Goal: Information Seeking & Learning: Learn about a topic

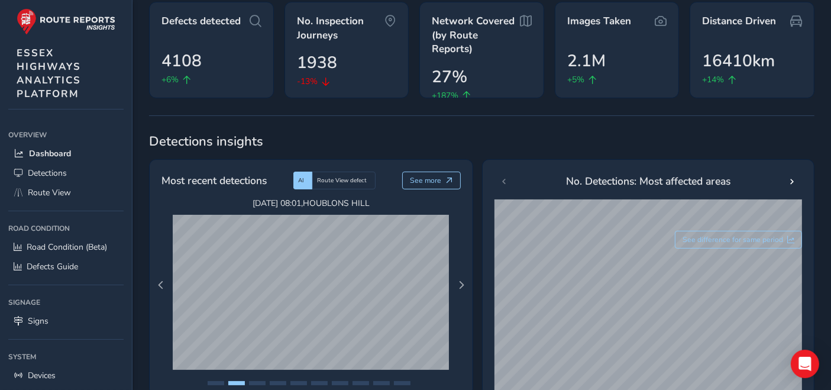
scroll to position [66, 0]
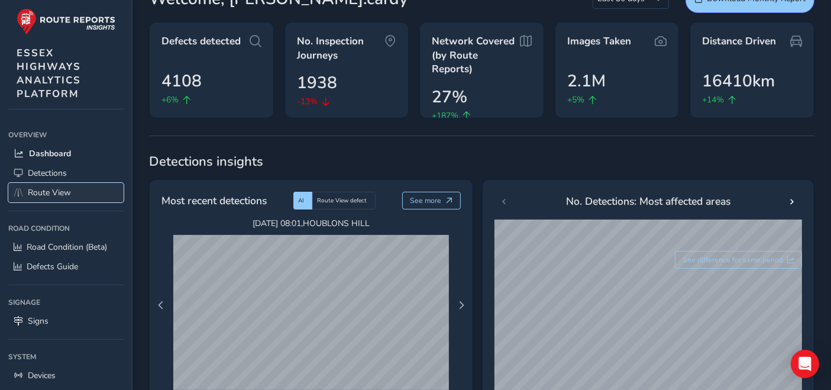
click at [54, 193] on span "Route View" at bounding box center [49, 192] width 43 height 11
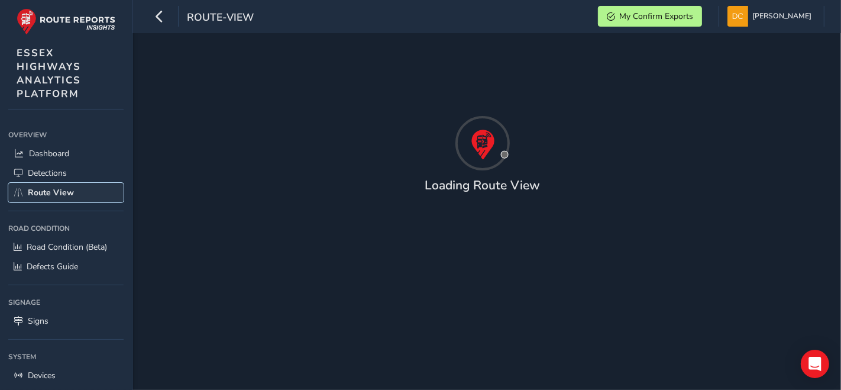
type input "[DATE] - [DATE]"
type input "00:00"
type input "23:59"
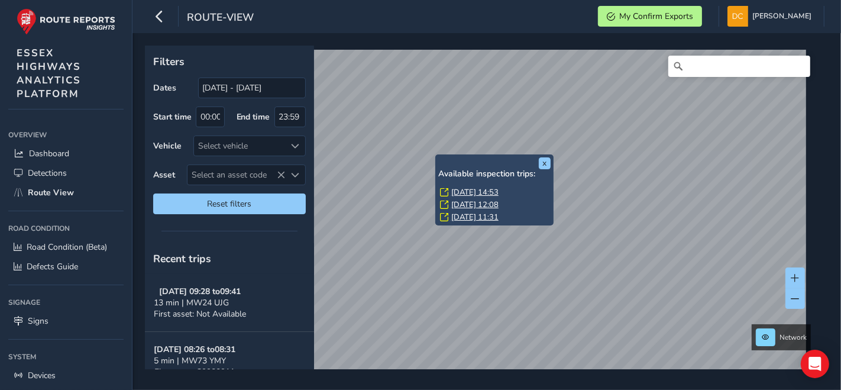
click at [479, 188] on link "Mon, 22 Sep, 14:53" at bounding box center [474, 192] width 47 height 11
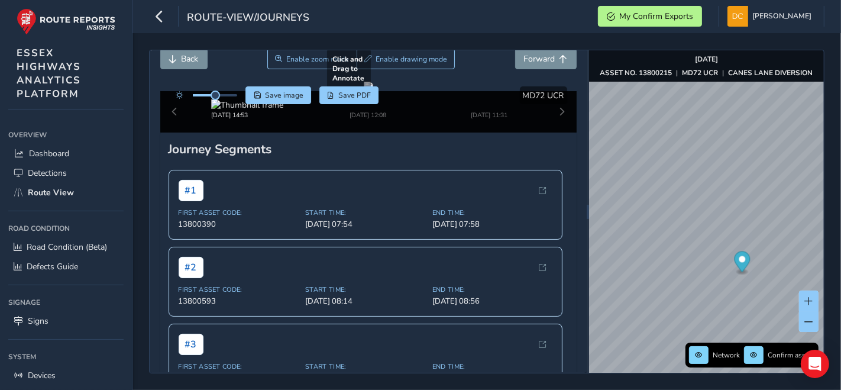
scroll to position [66, 0]
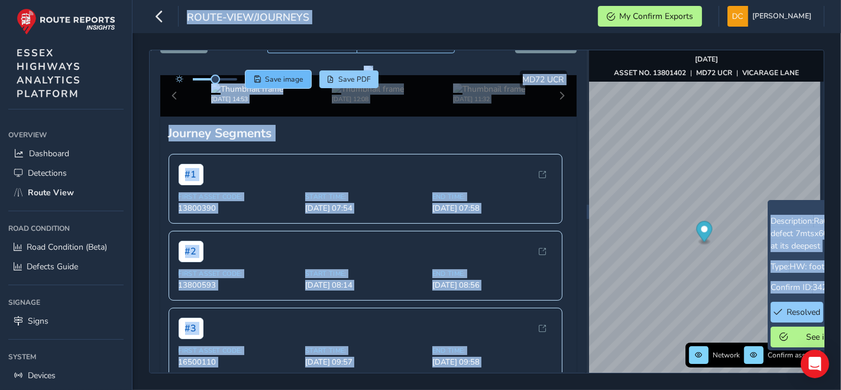
click at [268, 77] on span "Save image" at bounding box center [284, 78] width 38 height 9
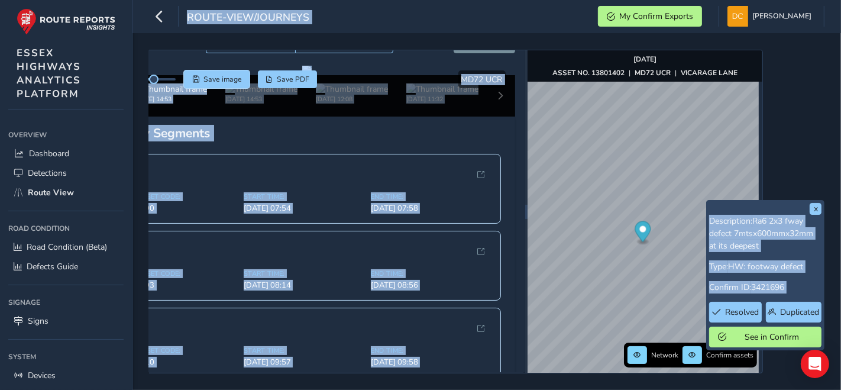
scroll to position [0, 71]
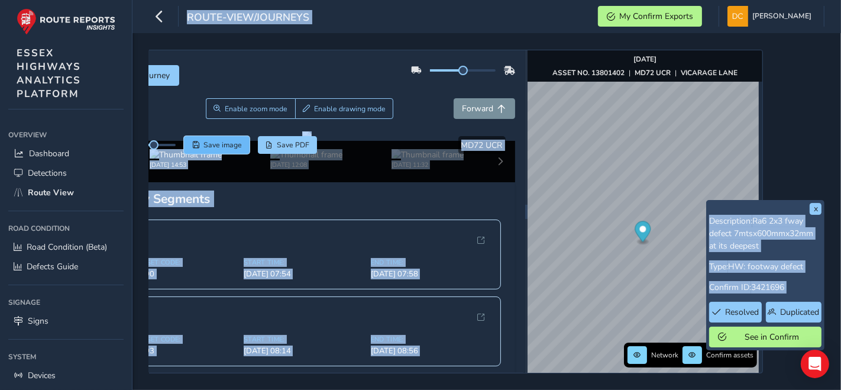
click at [219, 143] on span "Save image" at bounding box center [222, 144] width 38 height 9
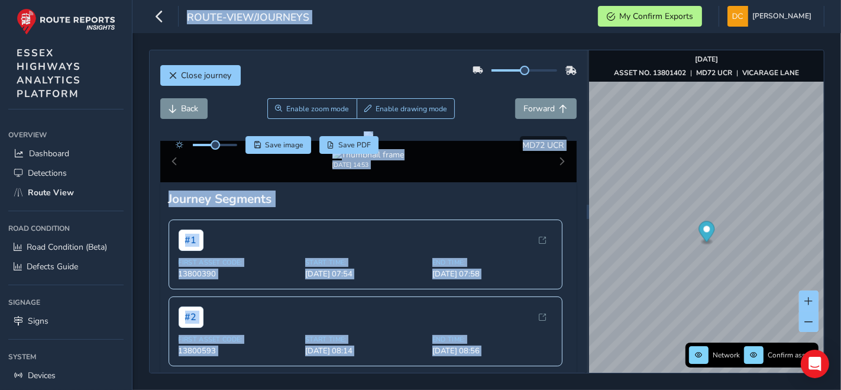
scroll to position [66, 0]
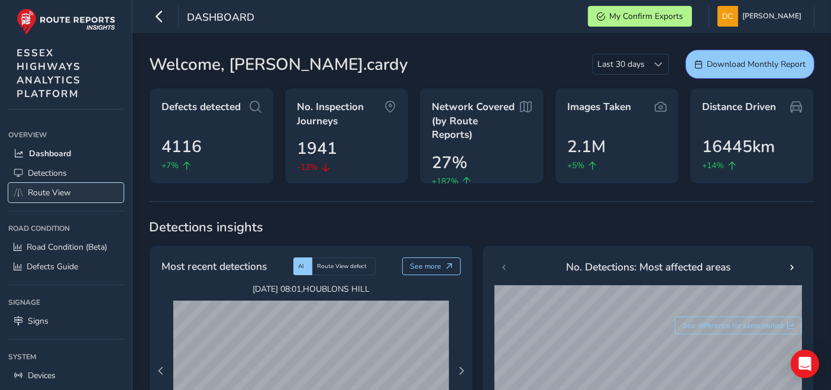
click at [49, 195] on span "Route View" at bounding box center [49, 192] width 43 height 11
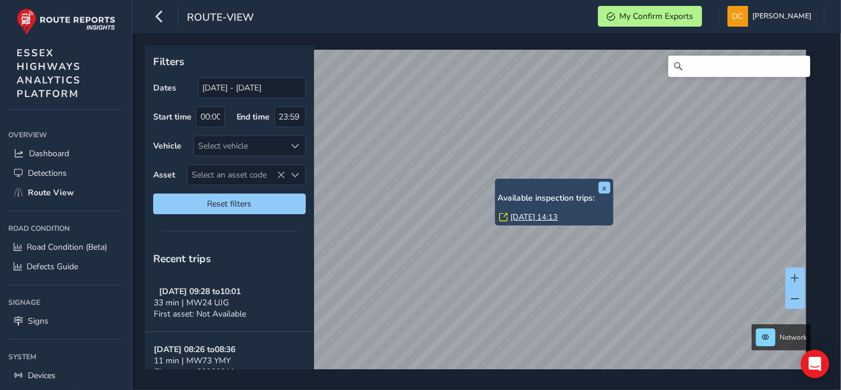
click at [513, 212] on link "[DATE] 14:13" at bounding box center [534, 217] width 47 height 11
